Goal: Register for event/course

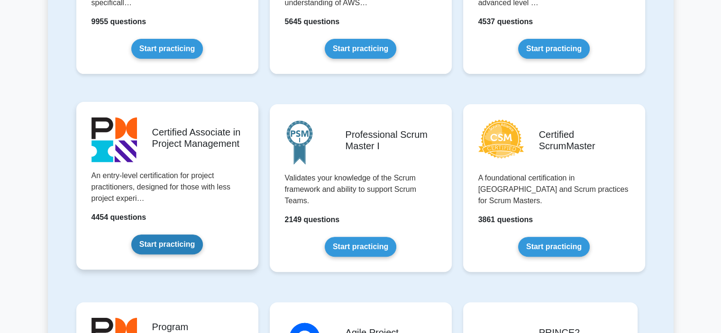
scroll to position [320, 0]
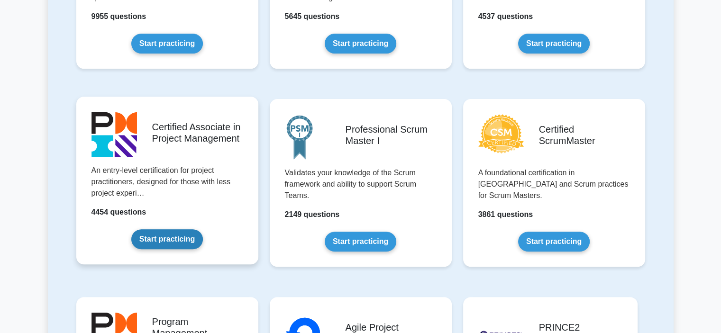
click at [172, 229] on link "Start practicing" at bounding box center [167, 239] width 72 height 20
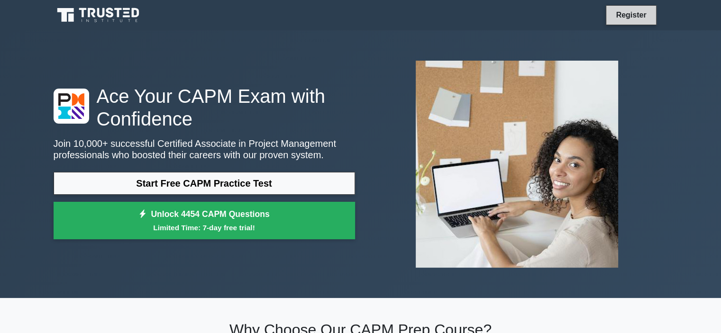
click at [635, 13] on link "Register" at bounding box center [631, 15] width 42 height 12
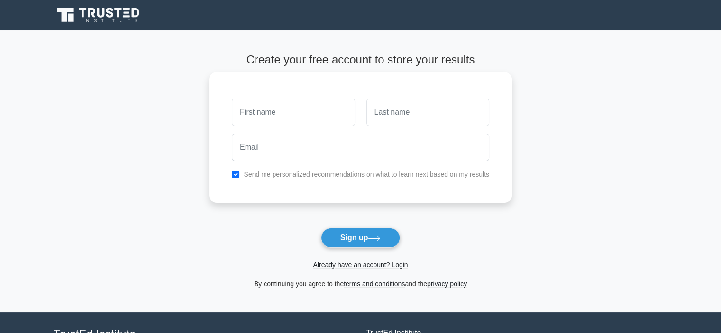
click at [292, 119] on input "text" at bounding box center [293, 112] width 123 height 27
type input "Julia"
click at [409, 108] on input "text" at bounding box center [427, 112] width 123 height 27
type input "Leal"
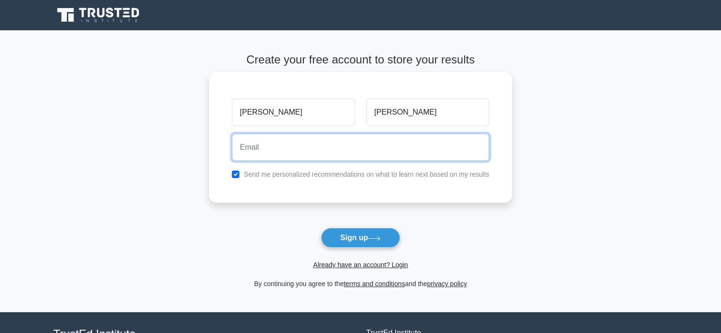
click at [366, 147] on input "email" at bounding box center [360, 147] width 257 height 27
type input "ju.leal99@outlook.com"
click at [336, 146] on input "ju.leal99@outlook.com" at bounding box center [360, 147] width 257 height 27
click at [336, 147] on input "ju.leal99@outlook.com" at bounding box center [360, 147] width 257 height 27
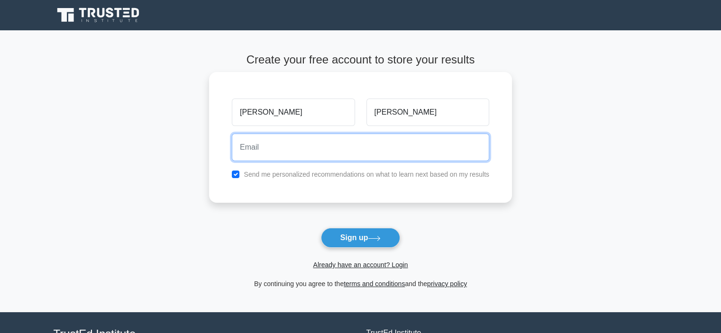
click at [335, 149] on input "email" at bounding box center [360, 147] width 257 height 27
type input "XU.LEAL99@GMAIL.COM"
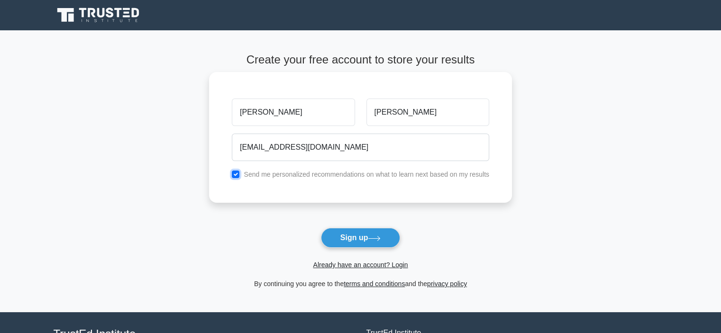
click at [235, 174] on input "checkbox" at bounding box center [236, 175] width 8 height 8
checkbox input "false"
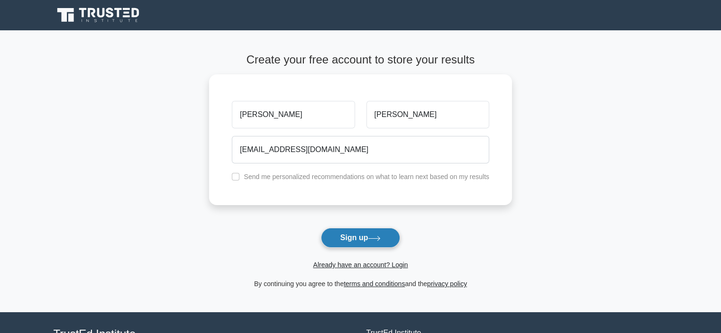
click at [362, 242] on button "Sign up" at bounding box center [361, 238] width 80 height 20
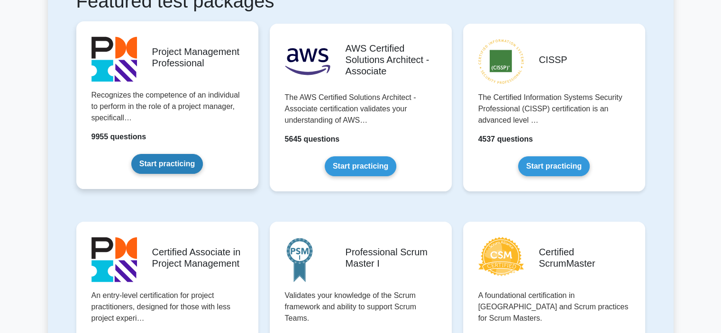
scroll to position [284, 0]
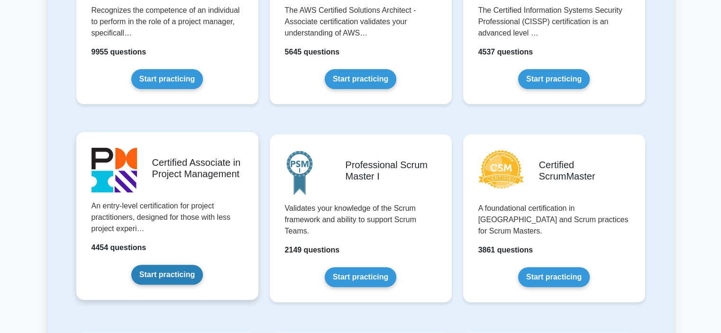
click at [203, 265] on link "Start practicing" at bounding box center [167, 275] width 72 height 20
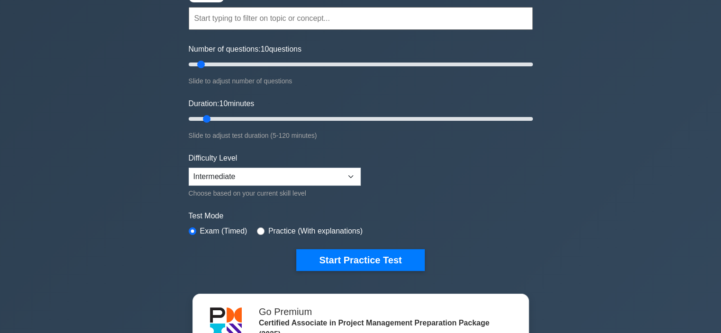
scroll to position [142, 0]
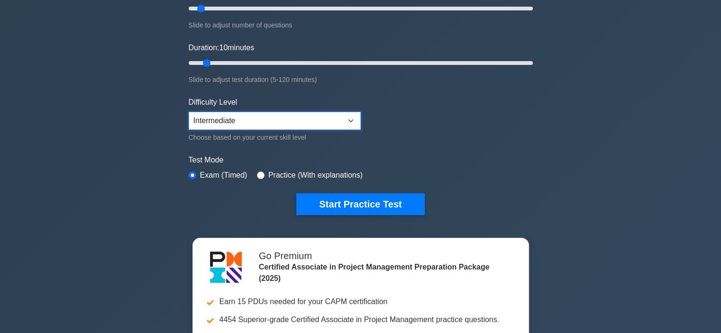
click at [234, 122] on select "Beginner Intermediate Expert" at bounding box center [275, 121] width 172 height 18
click at [127, 126] on div "Certified Associate in Project Management Customize Your Next Practice Test Top…" at bounding box center [360, 186] width 721 height 596
click at [257, 178] on div "Practice (With explanations)" at bounding box center [310, 175] width 106 height 11
click at [257, 173] on input "radio" at bounding box center [261, 175] width 8 height 8
radio input "true"
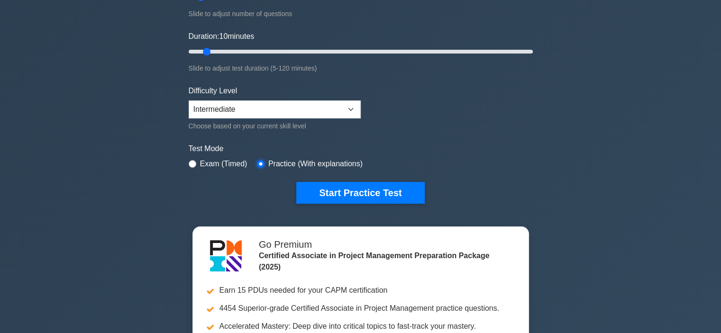
scroll to position [0, 0]
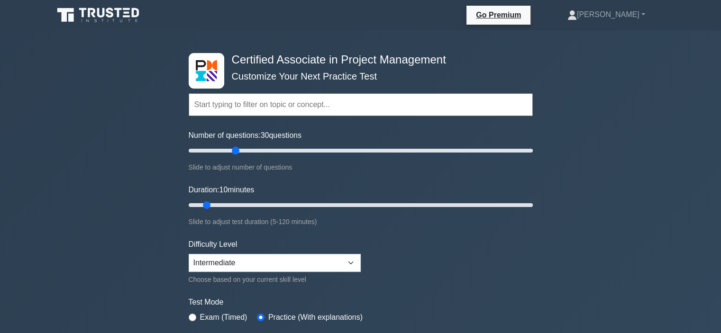
drag, startPoint x: 204, startPoint y: 149, endPoint x: 238, endPoint y: 152, distance: 34.7
type input "30"
click at [238, 152] on input "Number of questions: 30 questions" at bounding box center [361, 150] width 344 height 11
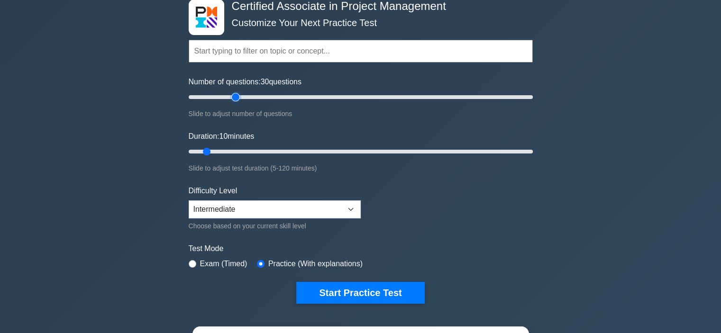
scroll to position [95, 0]
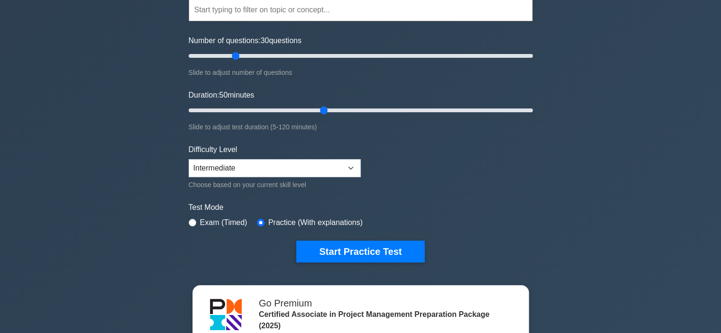
drag, startPoint x: 205, startPoint y: 109, endPoint x: 317, endPoint y: 113, distance: 112.3
type input "50"
click at [317, 113] on input "Duration: 50 minutes" at bounding box center [361, 110] width 344 height 11
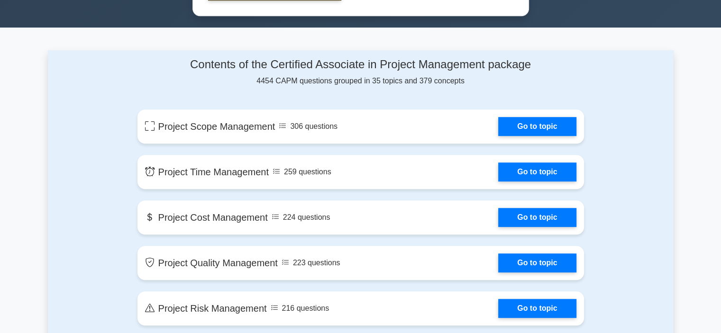
scroll to position [616, 0]
